Goal: Transaction & Acquisition: Obtain resource

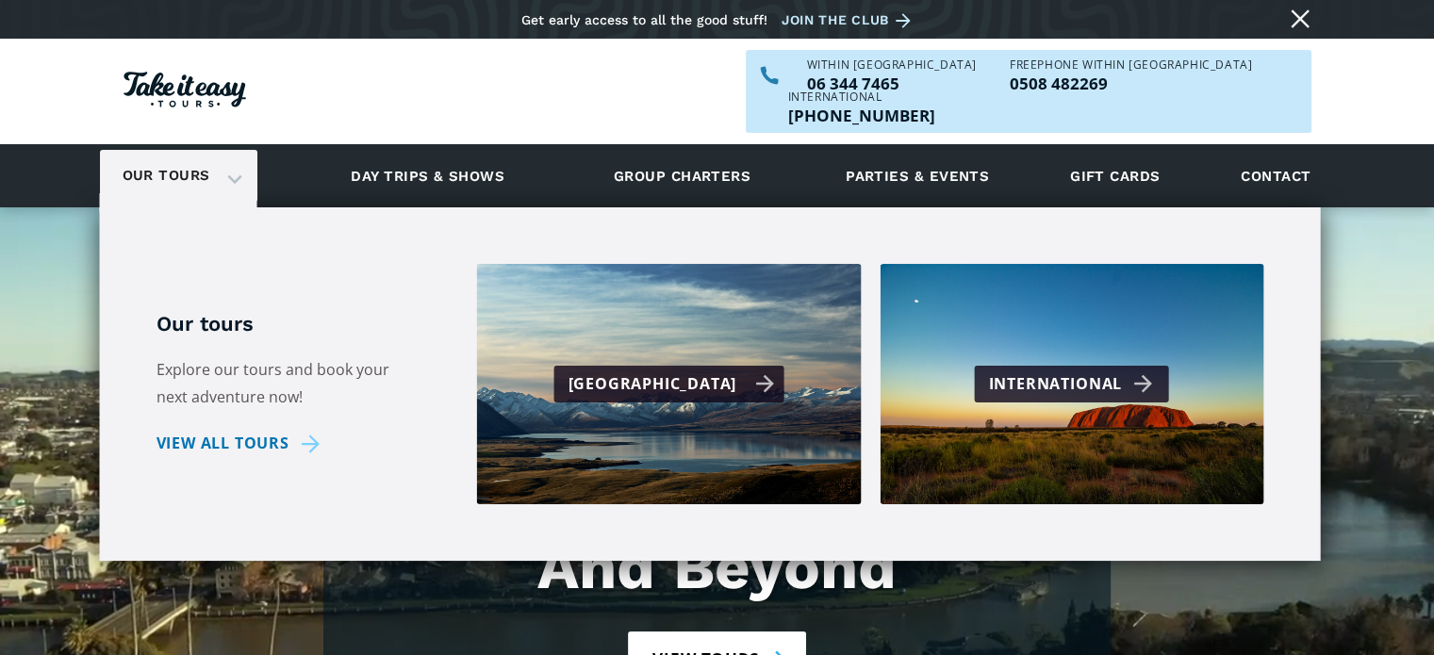
click at [656, 371] on div "[GEOGRAPHIC_DATA]" at bounding box center [671, 384] width 207 height 27
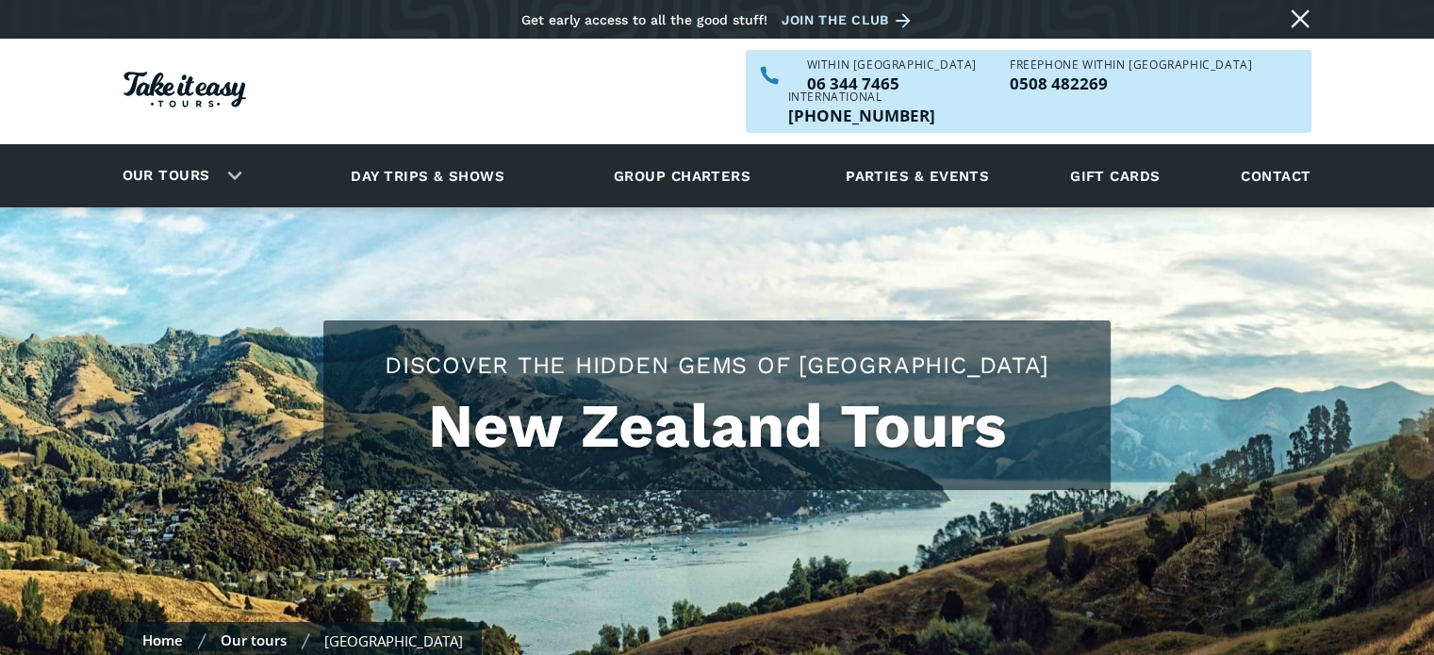
checkbox input "true"
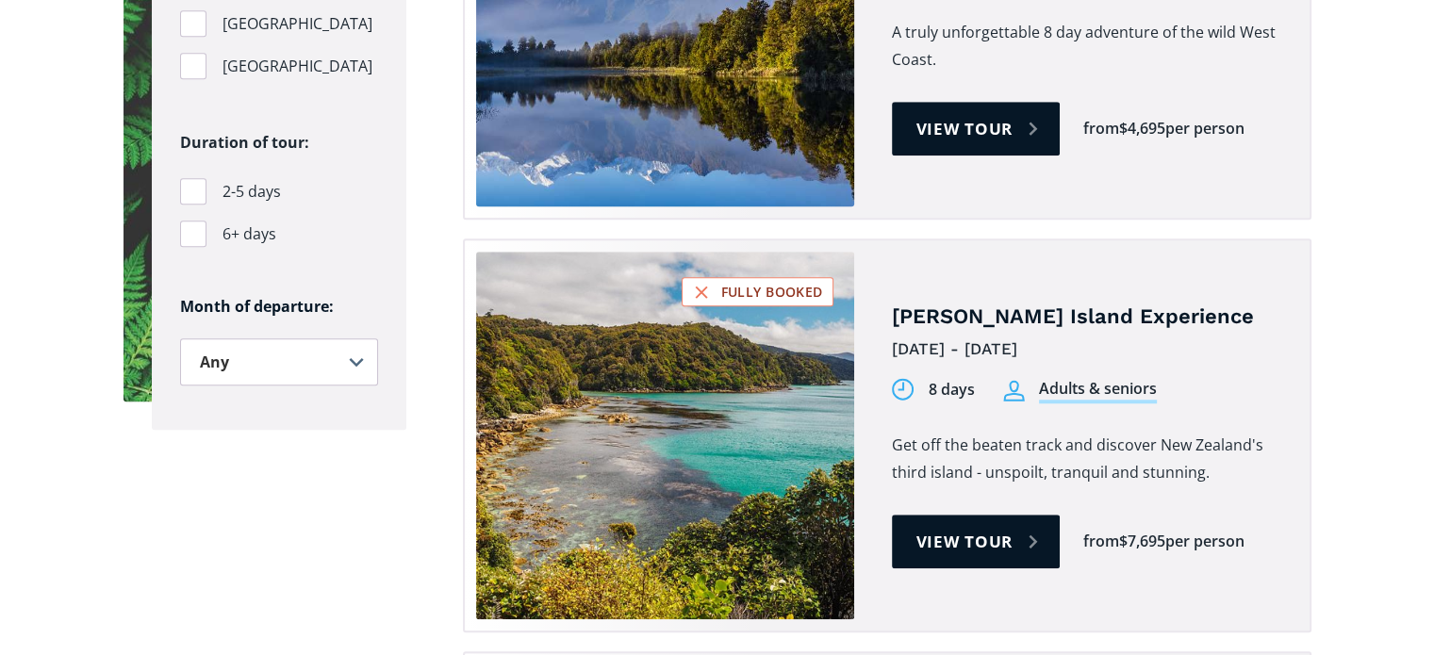
scroll to position [1509, 0]
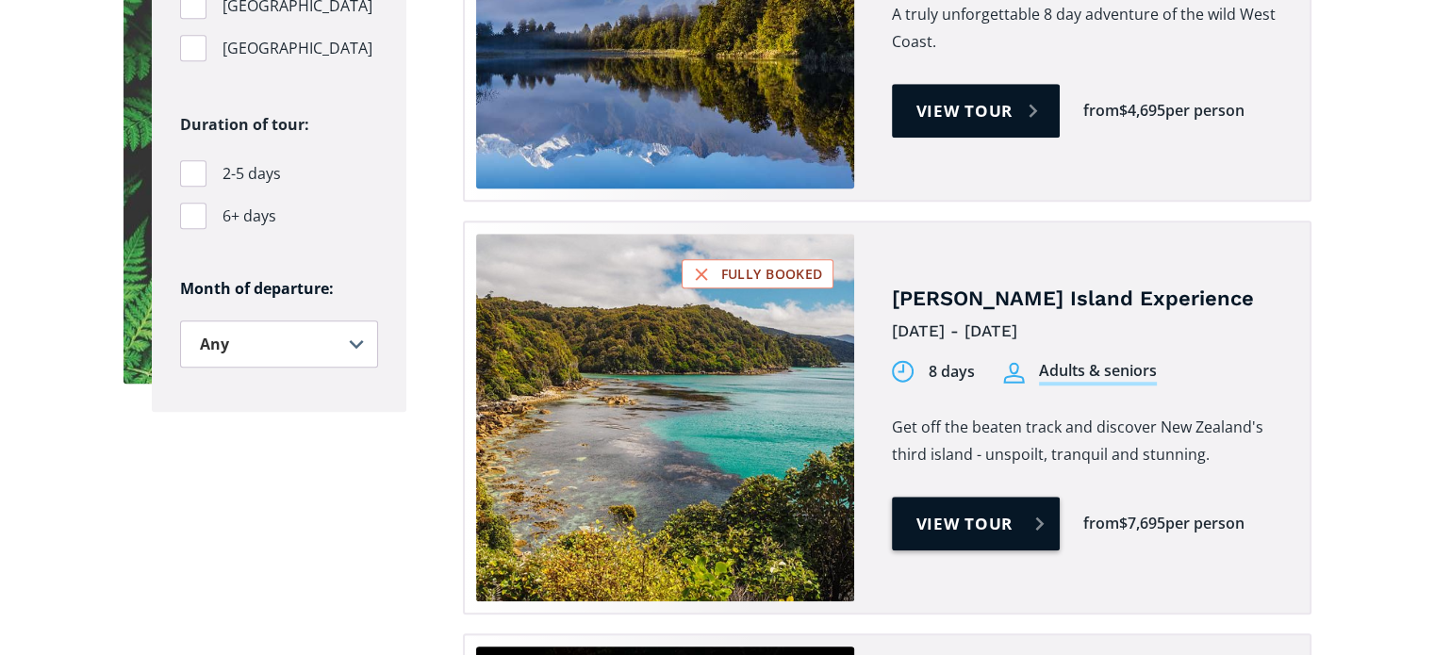
click at [914, 497] on link "View tour" at bounding box center [976, 524] width 169 height 54
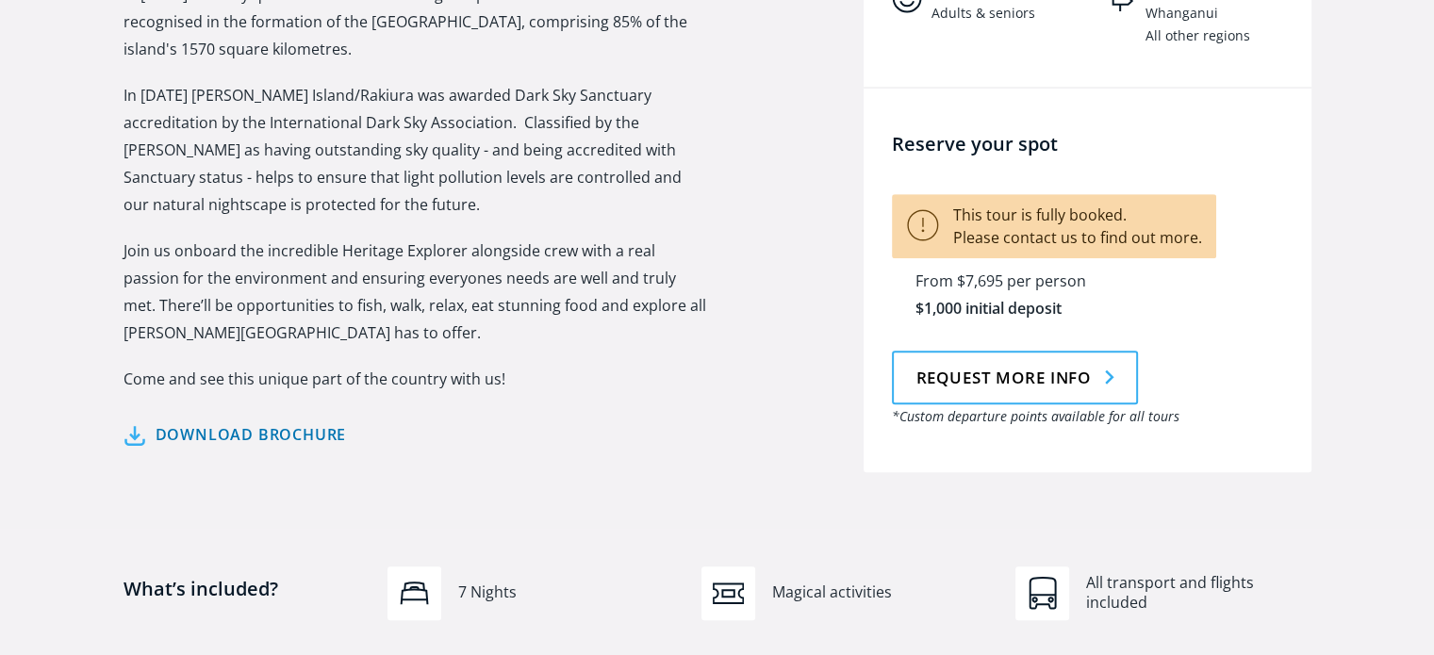
scroll to position [1056, 0]
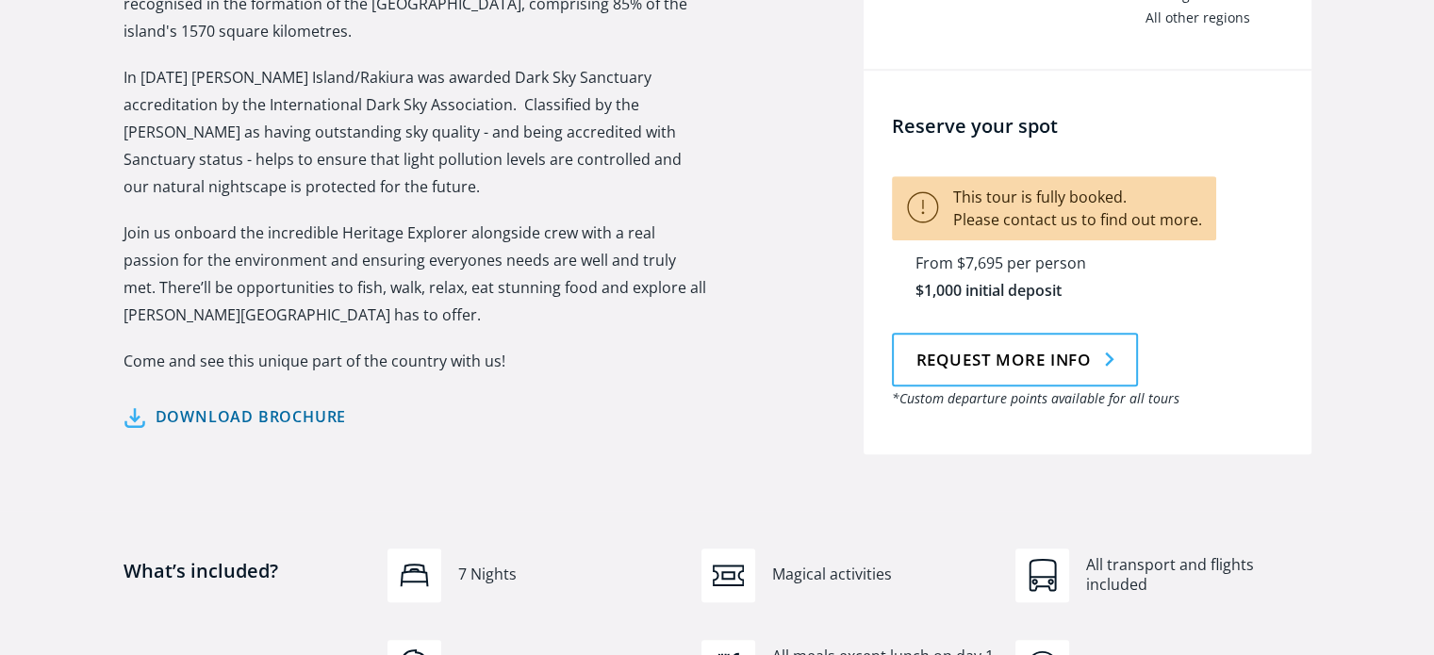
click at [287, 404] on link "Download brochure" at bounding box center [236, 417] width 224 height 27
